Goal: Task Accomplishment & Management: Manage account settings

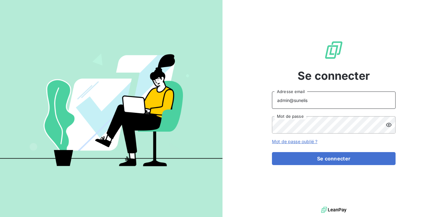
click at [326, 101] on input "admin@sunelis" at bounding box center [334, 99] width 124 height 17
type input "[EMAIL_ADDRESS][DOMAIN_NAME]"
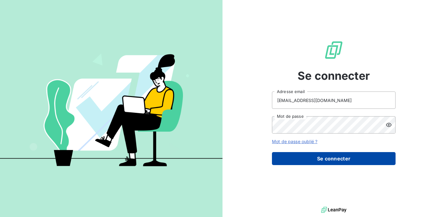
click at [322, 159] on button "Se connecter" at bounding box center [334, 158] width 124 height 13
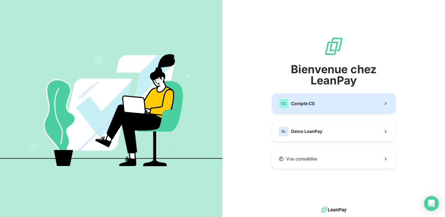
click at [326, 112] on button "CC Compte CS" at bounding box center [334, 103] width 124 height 20
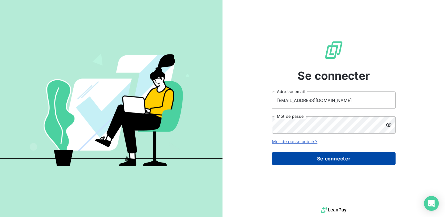
click at [316, 162] on button "Se connecter" at bounding box center [334, 158] width 124 height 13
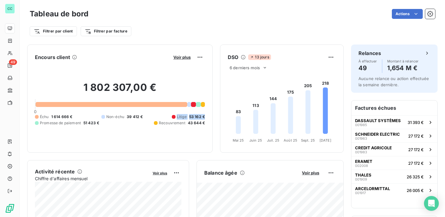
drag, startPoint x: 177, startPoint y: 116, endPoint x: 207, endPoint y: 117, distance: 30.3
click at [207, 117] on div "Encours client Voir plus 1 802 307,00 € 0 Échu 1 614 666 € Non-échu 39 412 € Li…" at bounding box center [119, 98] width 185 height 108
click at [185, 58] on span "Voir plus" at bounding box center [181, 57] width 17 height 5
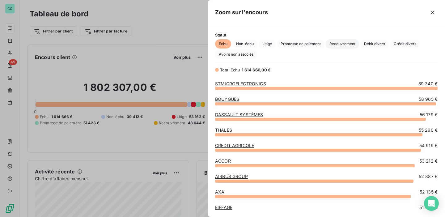
scroll to position [129, 237]
click at [268, 46] on span "Litige" at bounding box center [267, 43] width 17 height 9
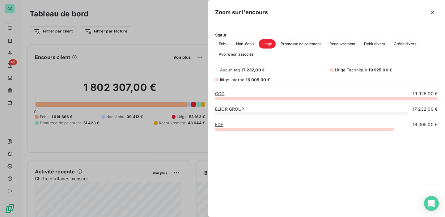
scroll to position [119, 237]
drag, startPoint x: 265, startPoint y: 70, endPoint x: 241, endPoint y: 66, distance: 24.5
click at [241, 66] on div "Statut Échu Non-échu Litige Promesse de paiement Recouvrement Débit divers Créd…" at bounding box center [326, 121] width 237 height 192
click at [235, 71] on span "Aucun tag" at bounding box center [230, 69] width 20 height 5
drag, startPoint x: 270, startPoint y: 79, endPoint x: 245, endPoint y: 79, distance: 25.0
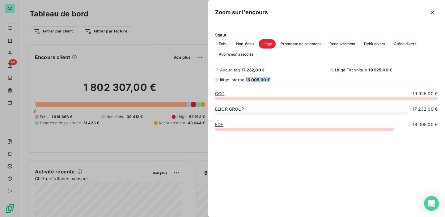
click at [245, 79] on div "litige interne 16 005,00 €" at bounding box center [269, 80] width 108 height 6
drag, startPoint x: 395, startPoint y: 70, endPoint x: 364, endPoint y: 70, distance: 31.2
click at [365, 70] on div "Litige Technique 19 925,00 €" at bounding box center [384, 70] width 108 height 6
click at [362, 81] on div "Aucun tag 17 232,00 € Litige Technique 19 925,00 € litige interne 16 005,00 €" at bounding box center [326, 75] width 222 height 16
click at [431, 11] on icon "button" at bounding box center [432, 12] width 6 height 6
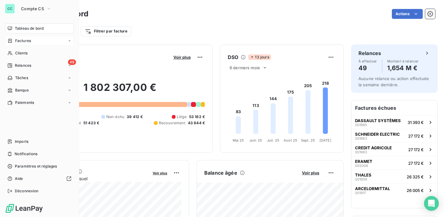
click at [21, 41] on span "Factures" at bounding box center [23, 41] width 16 height 6
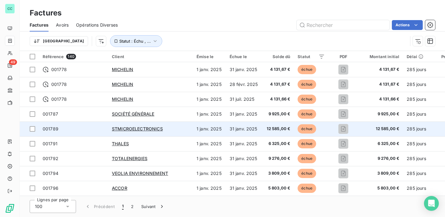
click at [97, 130] on span "001789" at bounding box center [74, 129] width 62 height 6
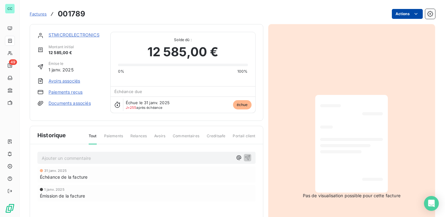
click at [404, 15] on html "CC 49 Factures 001789 Actions STMICROELECTRONICS Montant initial 12 585,00 € Ém…" at bounding box center [222, 108] width 445 height 217
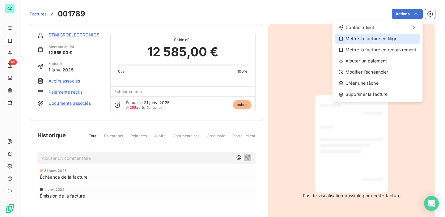
click at [388, 39] on div "Mettre la facture en litige" at bounding box center [377, 39] width 85 height 10
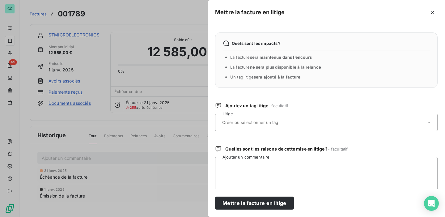
click at [267, 120] on input "text" at bounding box center [267, 123] width 90 height 6
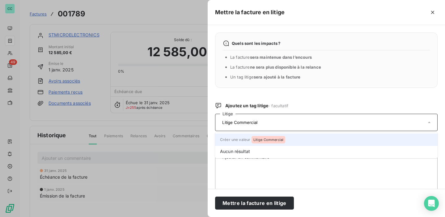
type input "Litige Commercial"
click at [244, 141] on span "Créer une valeur Litige Commercial" at bounding box center [252, 139] width 65 height 5
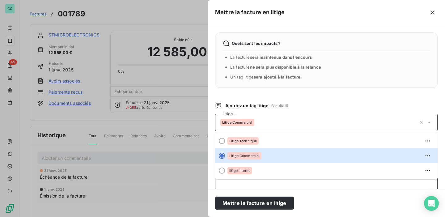
click at [264, 187] on textarea "Ajouter un commentaire" at bounding box center [326, 189] width 222 height 64
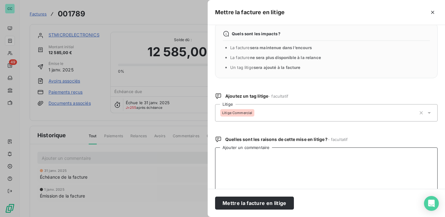
scroll to position [20, 0]
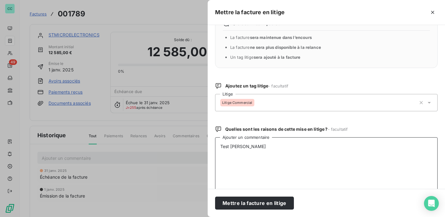
type textarea "Test Ninon"
click at [257, 146] on textarea "Le produit est déffectueux" at bounding box center [326, 169] width 222 height 64
click at [0, 0] on lt-strong "fe" at bounding box center [0, 0] width 0 height 0
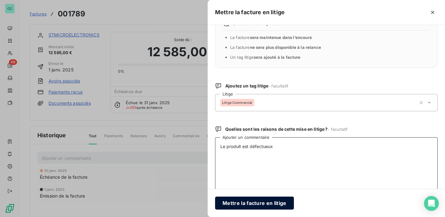
type textarea "Le produit est défectueux"
click at [251, 202] on button "Mettre la facture en litige" at bounding box center [254, 203] width 79 height 13
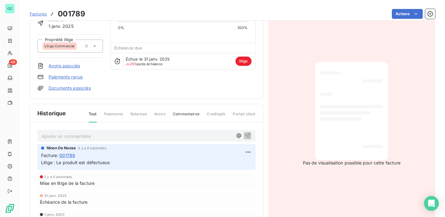
scroll to position [49, 0]
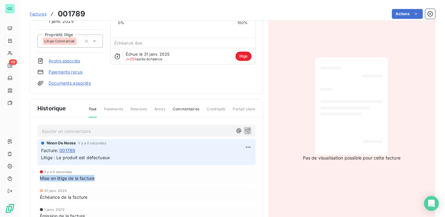
drag, startPoint x: 98, startPoint y: 179, endPoint x: 35, endPoint y: 176, distance: 62.5
click at [35, 176] on div "Ajouter un commentaire ﻿ [PERSON_NAME] il y a 0 secondes Facture : 001789 Litig…" at bounding box center [146, 181] width 233 height 129
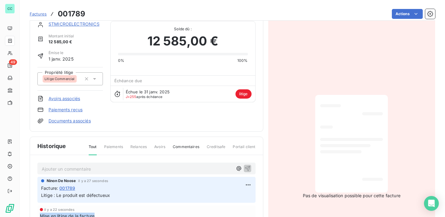
scroll to position [0, 0]
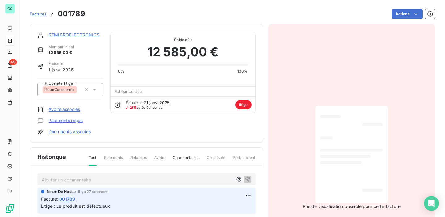
click at [77, 32] on link "STMICROELECTRONICS" at bounding box center [74, 34] width 51 height 5
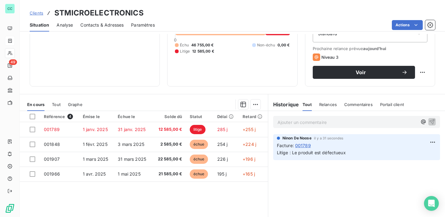
scroll to position [76, 0]
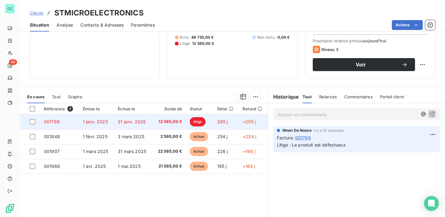
click at [154, 126] on td "12 585,00 €" at bounding box center [169, 121] width 34 height 15
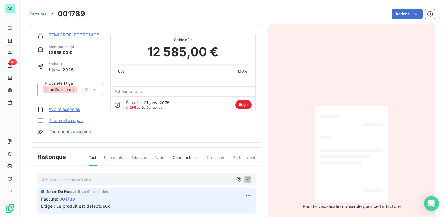
click at [86, 35] on link "STMICROELECTRONICS" at bounding box center [74, 34] width 51 height 5
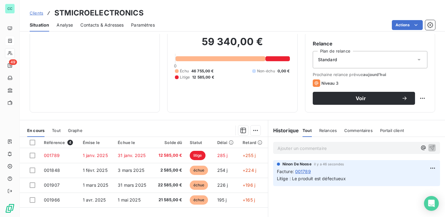
scroll to position [44, 0]
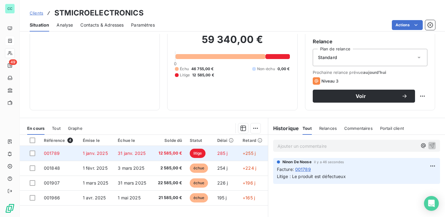
click at [169, 156] on span "12 585,00 €" at bounding box center [169, 153] width 26 height 6
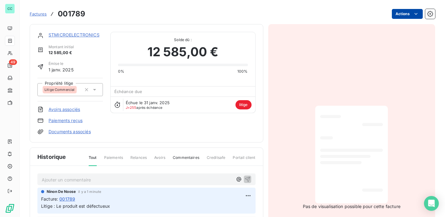
click at [409, 15] on html "CC 49 Factures 001789 Actions STMICROELECTRONICS Montant initial 12 585,00 € Ém…" at bounding box center [222, 108] width 445 height 217
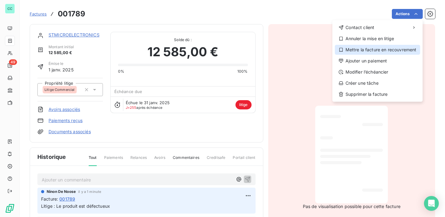
click at [378, 50] on div "Mettre la facture en recouvrement" at bounding box center [377, 50] width 85 height 10
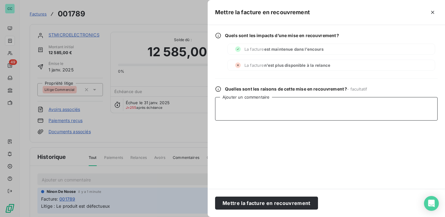
click at [244, 106] on textarea "Ajouter un commentaire" at bounding box center [326, 108] width 222 height 23
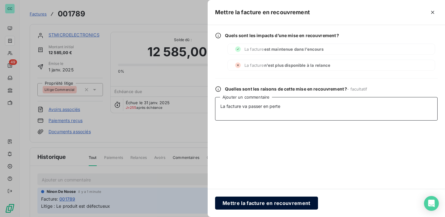
type textarea "La facture va passer en perte"
click at [236, 202] on button "Mettre la facture en recouvrement" at bounding box center [266, 203] width 103 height 13
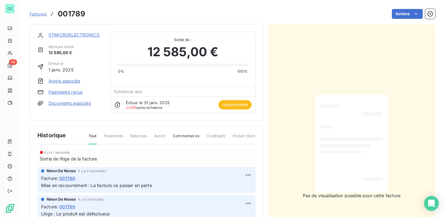
scroll to position [31, 0]
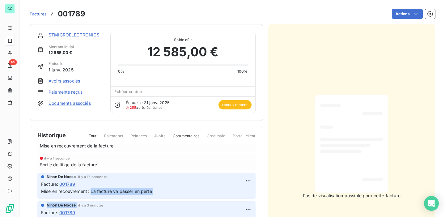
drag, startPoint x: 91, startPoint y: 191, endPoint x: 176, endPoint y: 201, distance: 85.8
click at [164, 183] on div "Facture : 001789" at bounding box center [146, 184] width 211 height 6
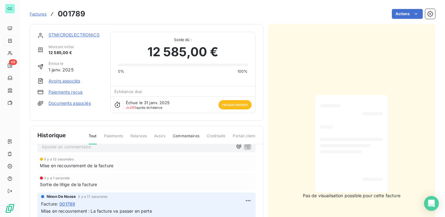
scroll to position [10, 0]
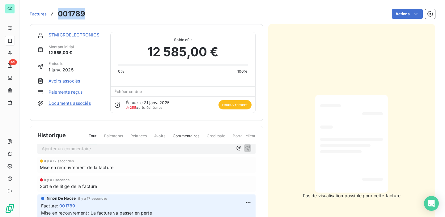
drag, startPoint x: 88, startPoint y: 19, endPoint x: 60, endPoint y: 15, distance: 28.7
click at [60, 15] on div "Factures 001789 Actions" at bounding box center [232, 13] width 405 height 13
copy h3 "001789"
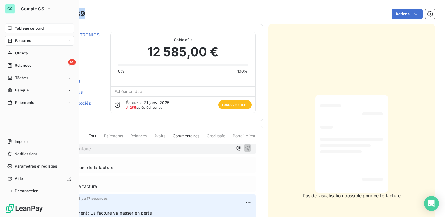
click at [13, 26] on div "Tableau de bord" at bounding box center [39, 28] width 69 height 10
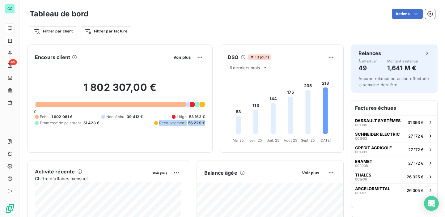
drag, startPoint x: 160, startPoint y: 121, endPoint x: 204, endPoint y: 125, distance: 44.0
click at [204, 125] on div "Recouvrement 56 229 €" at bounding box center [179, 123] width 51 height 6
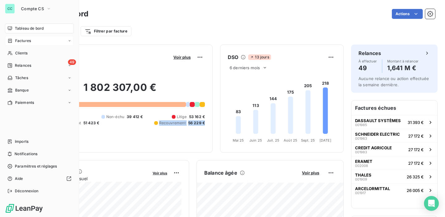
click at [19, 35] on nav "Tableau de bord Factures Clients 49 Relances Tâches Banque Paiements" at bounding box center [39, 65] width 69 height 84
click at [19, 39] on span "Factures" at bounding box center [23, 41] width 16 height 6
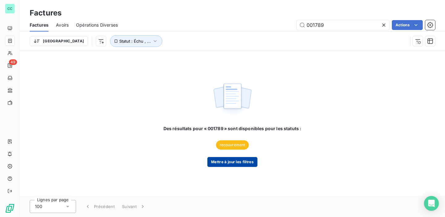
type input "001789"
click at [228, 166] on button "Mettre à jour les filtres" at bounding box center [232, 162] width 50 height 10
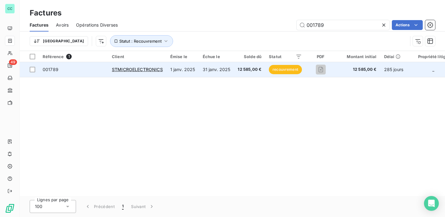
click at [225, 74] on td "31 janv. 2025" at bounding box center [216, 69] width 35 height 15
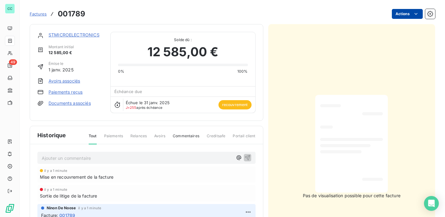
click at [405, 18] on html "CC 49 Factures 001789 Actions STMICROELECTRONICS Montant initial 12 585,00 € Ém…" at bounding box center [222, 108] width 445 height 217
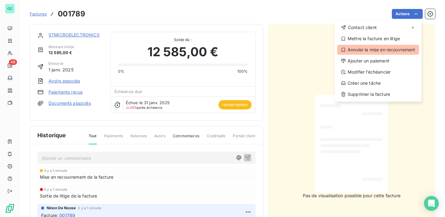
click at [383, 52] on div "Annuler la mise en recouvrement" at bounding box center [378, 50] width 82 height 10
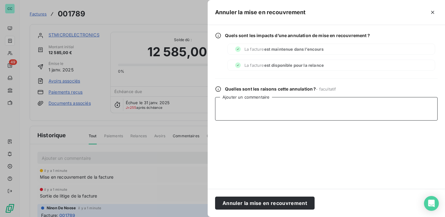
click at [324, 106] on textarea "Ajouter un commentaire" at bounding box center [326, 108] width 222 height 23
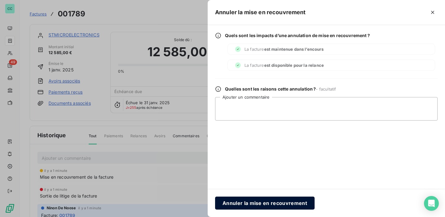
click at [253, 204] on button "Annuler la mise en recouvrement" at bounding box center [264, 203] width 99 height 13
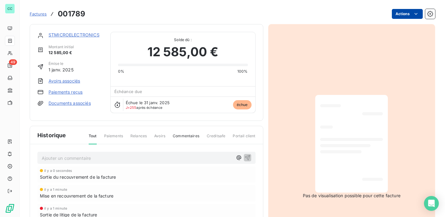
click at [410, 12] on html "CC 49 Factures 001789 Actions STMICROELECTRONICS Montant initial 12 585,00 € Ém…" at bounding box center [222, 108] width 445 height 217
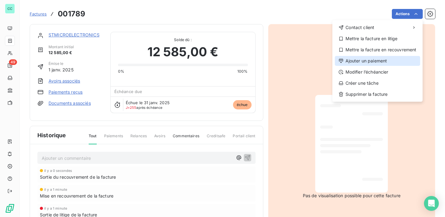
click at [379, 62] on div "Ajouter un paiement" at bounding box center [377, 61] width 85 height 10
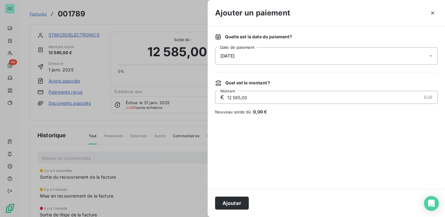
click at [378, 58] on div "[DATE]" at bounding box center [326, 55] width 222 height 17
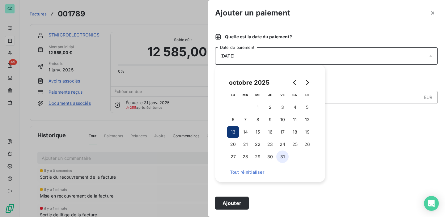
click at [285, 156] on button "31" at bounding box center [282, 156] width 12 height 12
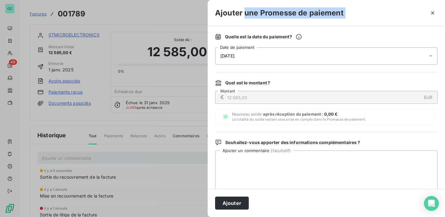
drag, startPoint x: 344, startPoint y: 13, endPoint x: 243, endPoint y: 14, distance: 100.1
click at [243, 14] on div "Ajouter une Promesse de paiement" at bounding box center [326, 13] width 237 height 26
click at [227, 202] on button "Ajouter" at bounding box center [232, 203] width 34 height 13
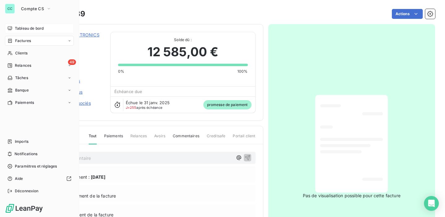
click at [13, 29] on div "Tableau de bord" at bounding box center [39, 28] width 69 height 10
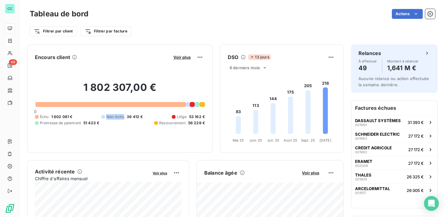
drag, startPoint x: 103, startPoint y: 122, endPoint x: 108, endPoint y: 124, distance: 5.3
click at [108, 124] on div "Échu 1 602 081 € Non-échu 39 412 € Litige 53 162 € Promesse de paiement 51 423 …" at bounding box center [120, 120] width 170 height 12
click at [104, 124] on div "Échu 1 602 081 € Non-échu 39 412 € Litige 53 162 € Promesse de paiement 51 423 …" at bounding box center [120, 120] width 170 height 12
drag, startPoint x: 87, startPoint y: 123, endPoint x: 101, endPoint y: 124, distance: 13.9
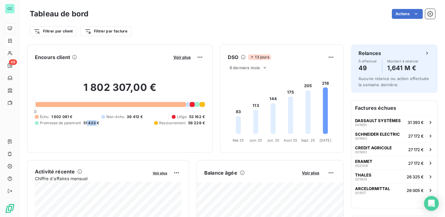
click at [101, 124] on div "Échu 1 602 081 € Non-échu 39 412 € Litige 53 162 € Promesse de paiement 51 423 …" at bounding box center [120, 120] width 170 height 12
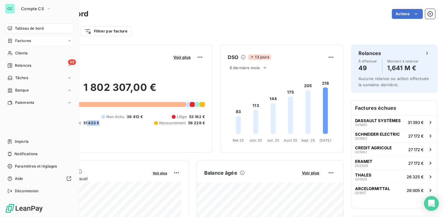
click at [15, 42] on span "Factures" at bounding box center [23, 41] width 16 height 6
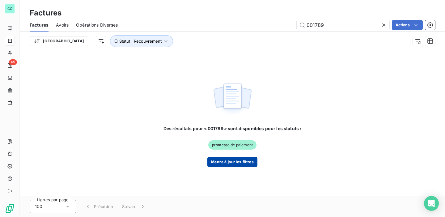
click at [236, 157] on button "Mettre à jour les filtres" at bounding box center [232, 162] width 50 height 10
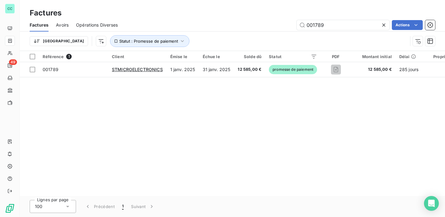
click at [224, 77] on table "Référence 1 Client Émise le Échue le Solde dû Statut PDF Montant initial Délai …" at bounding box center [272, 64] width 505 height 26
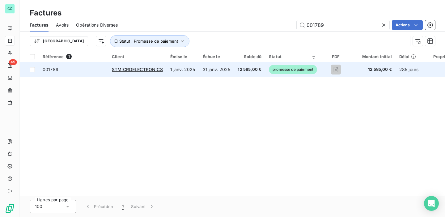
click at [227, 71] on td "31 janv. 2025" at bounding box center [216, 69] width 35 height 15
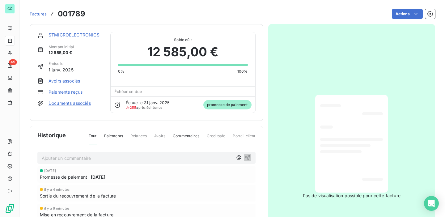
click at [64, 92] on link "Paiements reçus" at bounding box center [66, 92] width 34 height 6
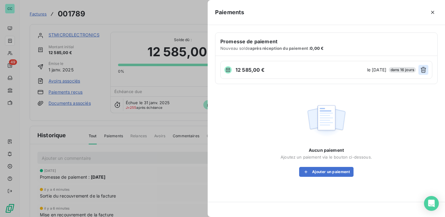
click at [423, 69] on icon "button" at bounding box center [423, 70] width 6 height 6
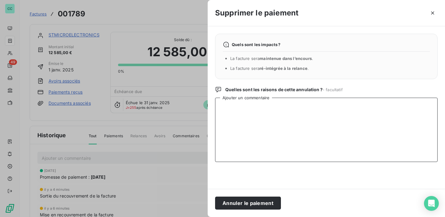
click at [370, 112] on textarea "Ajouter un commentaire" at bounding box center [326, 130] width 222 height 64
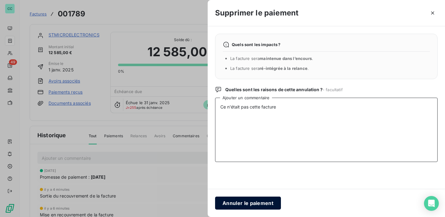
type textarea "Ce n'était pas cette facture"
click at [253, 204] on button "Annuler le paiement" at bounding box center [248, 203] width 66 height 13
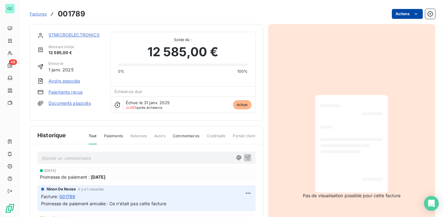
click at [396, 15] on html "CC 49 Factures 001789 Actions STMICROELECTRONICS Montant initial 12 585,00 € Ém…" at bounding box center [222, 108] width 445 height 217
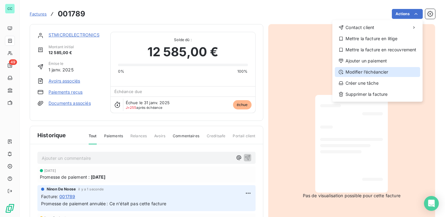
click at [368, 74] on div "Modifier l’échéancier" at bounding box center [377, 72] width 85 height 10
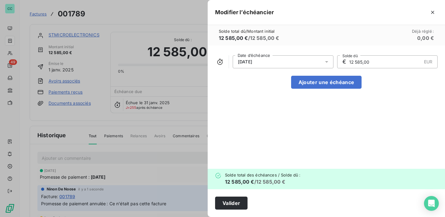
click at [281, 61] on div "[DATE]" at bounding box center [283, 61] width 101 height 13
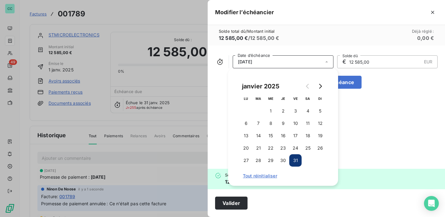
click at [281, 61] on div "[DATE]" at bounding box center [283, 61] width 101 height 13
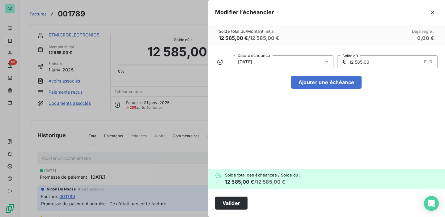
click at [281, 61] on div "[DATE]" at bounding box center [283, 61] width 101 height 13
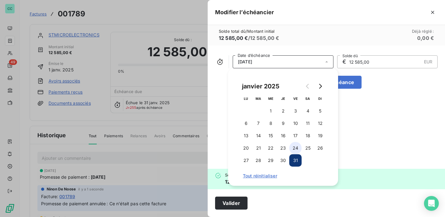
click at [294, 151] on button "24" at bounding box center [295, 148] width 12 height 12
click at [371, 124] on div "[DATE] Date d’échéance € 12 585,00 EUR Solde dû Ajouter une échéance" at bounding box center [326, 106] width 237 height 123
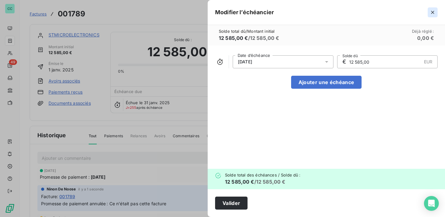
click at [432, 15] on icon "button" at bounding box center [432, 12] width 6 height 6
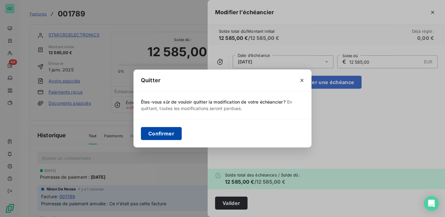
click at [166, 133] on button "Confirmer" at bounding box center [161, 133] width 41 height 13
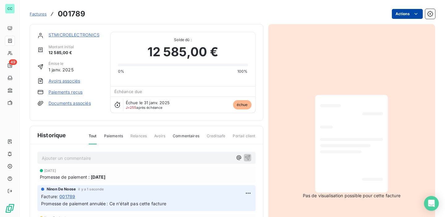
click at [400, 15] on html "CC 49 Factures 001789 Actions STMICROELECTRONICS Montant initial 12 585,00 € Ém…" at bounding box center [222, 108] width 445 height 217
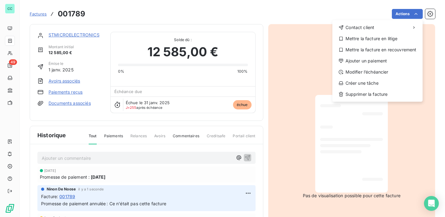
click at [294, 19] on html "CC 49 Factures 001789 Actions Contact client Mettre la facture en litige Mettre…" at bounding box center [222, 108] width 445 height 217
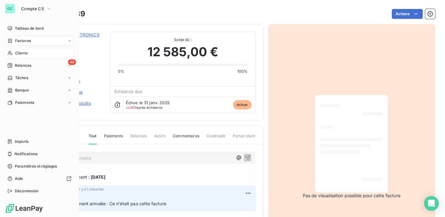
click at [14, 55] on div "Clients" at bounding box center [39, 53] width 69 height 10
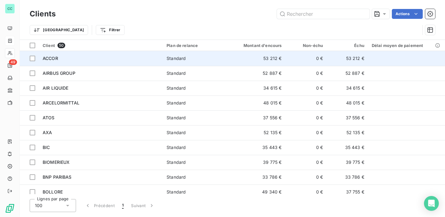
click at [135, 59] on div "ACCOR" at bounding box center [101, 58] width 116 height 6
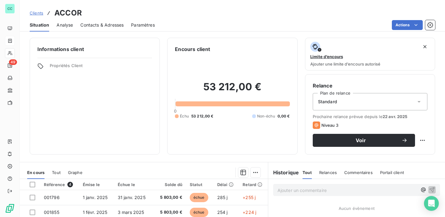
click at [108, 26] on span "Contacts & Adresses" at bounding box center [101, 25] width 43 height 6
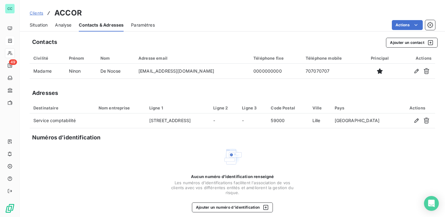
click at [42, 27] on span "Situation" at bounding box center [39, 25] width 18 height 6
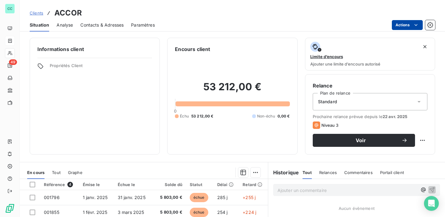
click at [399, 25] on html "CC 49 Clients ACCOR Situation Analyse Contacts & Adresses Paramètres Actions In…" at bounding box center [222, 108] width 445 height 217
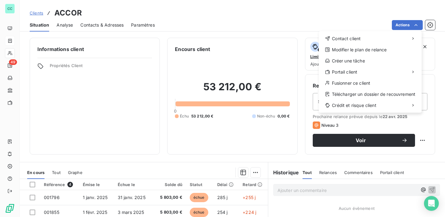
click at [354, 20] on html "CC 49 Clients ACCOR Situation Analyse Contacts & Adresses Paramètres Actions Co…" at bounding box center [222, 108] width 445 height 217
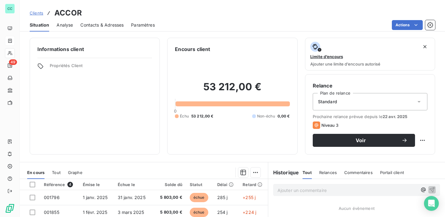
click at [350, 102] on div "Standard" at bounding box center [370, 101] width 115 height 17
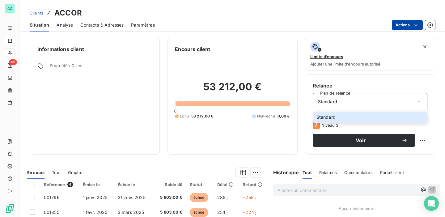
click at [405, 23] on html "CC 49 Clients ACCOR Situation Analyse Contacts & Adresses Paramètres Actions In…" at bounding box center [222, 108] width 445 height 217
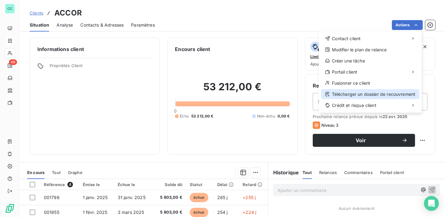
click at [350, 96] on div "Télécharger un dossier de recouvrement" at bounding box center [370, 94] width 98 height 10
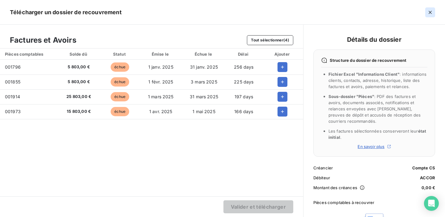
click at [432, 13] on icon "button" at bounding box center [430, 12] width 6 height 6
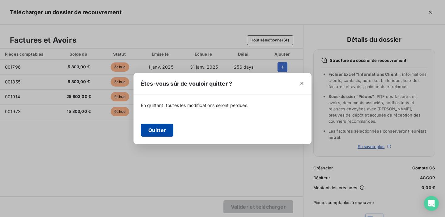
click at [168, 126] on button "Quitter" at bounding box center [157, 130] width 32 height 13
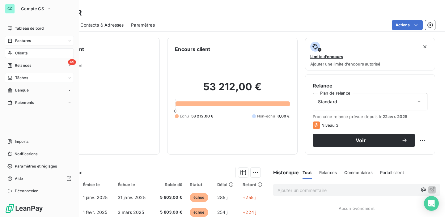
click at [20, 79] on span "Tâches" at bounding box center [21, 78] width 13 height 6
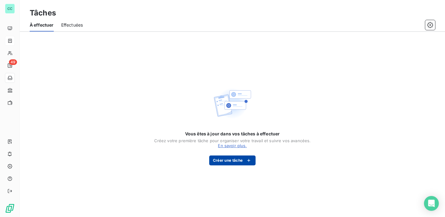
click at [229, 163] on button "Créer une tâche" at bounding box center [232, 160] width 47 height 10
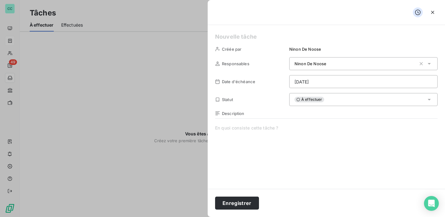
click at [309, 63] on span "Ninon De Noose" at bounding box center [310, 63] width 32 height 5
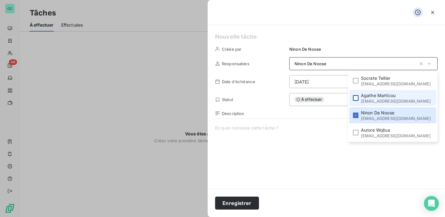
click at [355, 95] on div at bounding box center [356, 98] width 6 height 6
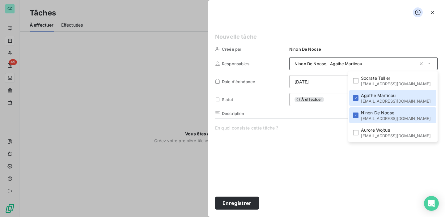
click at [346, 44] on div "Créée par [PERSON_NAME] Responsables [PERSON_NAME] , [PERSON_NAME] [PERSON_NAME…" at bounding box center [326, 107] width 237 height 164
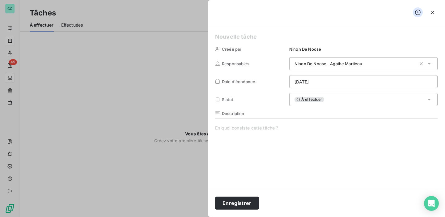
click at [329, 102] on div "À effectuer" at bounding box center [363, 99] width 148 height 13
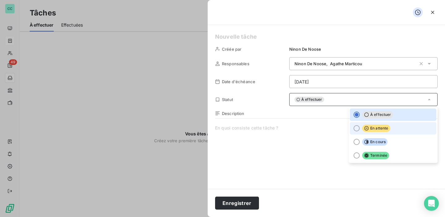
click at [354, 125] on li "En attente" at bounding box center [393, 128] width 87 height 12
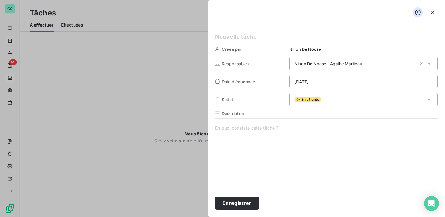
click at [337, 97] on div "En attente" at bounding box center [363, 99] width 148 height 13
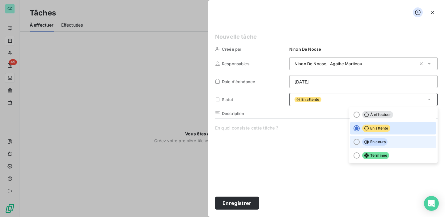
click at [355, 139] on div at bounding box center [356, 142] width 6 height 6
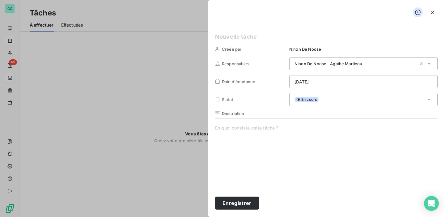
click at [336, 98] on div "En cours" at bounding box center [363, 99] width 148 height 13
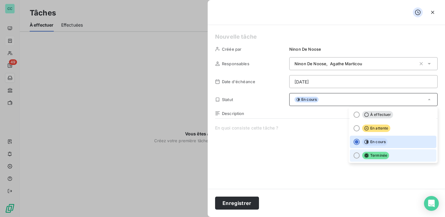
click at [358, 157] on div at bounding box center [356, 155] width 6 height 6
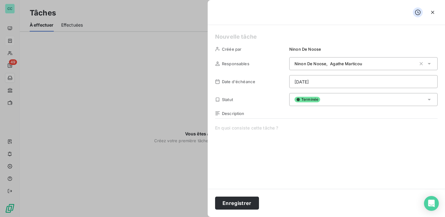
click at [407, 98] on div "Terminée" at bounding box center [363, 99] width 148 height 13
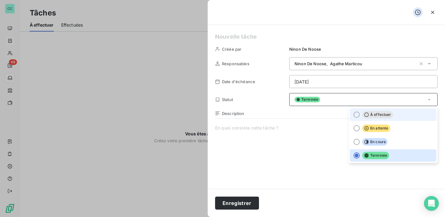
click at [357, 113] on div at bounding box center [356, 115] width 6 height 6
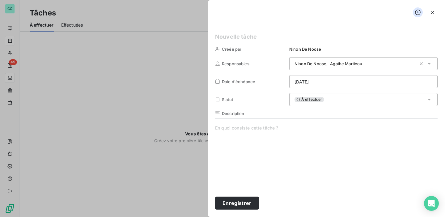
click at [378, 67] on div "[PERSON_NAME] , [PERSON_NAME]" at bounding box center [363, 63] width 148 height 13
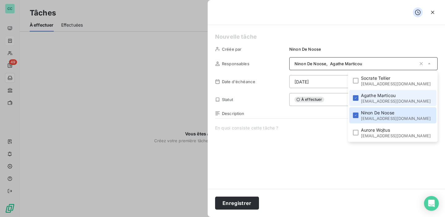
click at [377, 43] on div "Créée par [PERSON_NAME] Responsables [PERSON_NAME] , [PERSON_NAME] [PERSON_NAME…" at bounding box center [326, 107] width 237 height 164
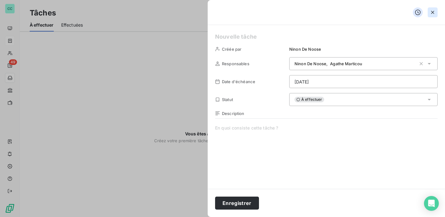
click at [434, 15] on icon "button" at bounding box center [432, 12] width 6 height 6
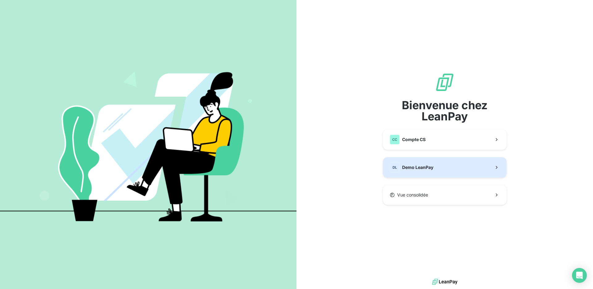
click at [425, 168] on span "Demo LeanPay" at bounding box center [417, 167] width 31 height 6
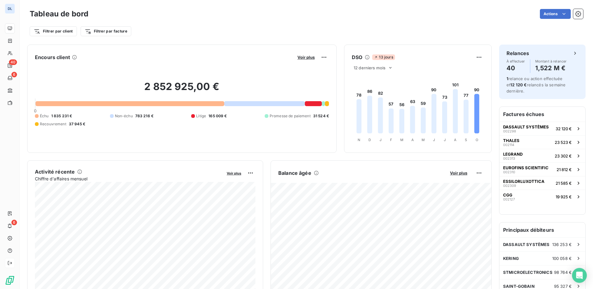
click at [14, 262] on div at bounding box center [10, 263] width 10 height 10
